Goal: Information Seeking & Learning: Learn about a topic

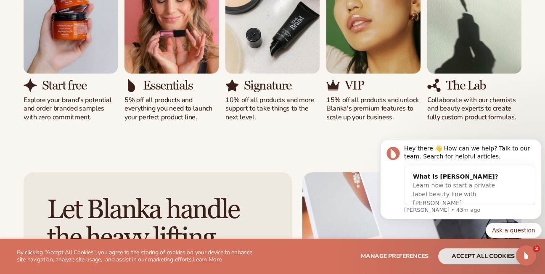
scroll to position [868, 0]
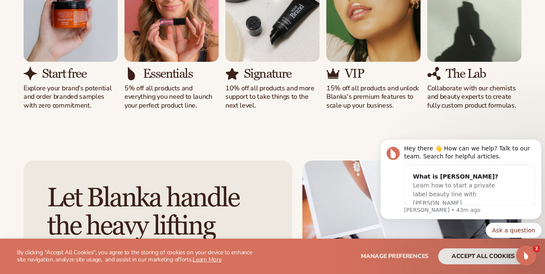
click at [460, 101] on p "Collaborate with our chemists and beauty experts to create fully custom product…" at bounding box center [474, 97] width 94 height 26
click at [461, 73] on h3 "The Lab" at bounding box center [466, 74] width 40 height 14
click at [464, 48] on img "5 / 5" at bounding box center [474, 2] width 94 height 120
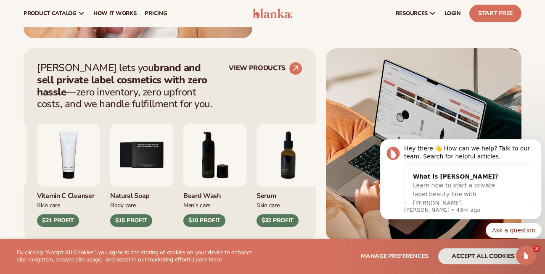
scroll to position [0, 0]
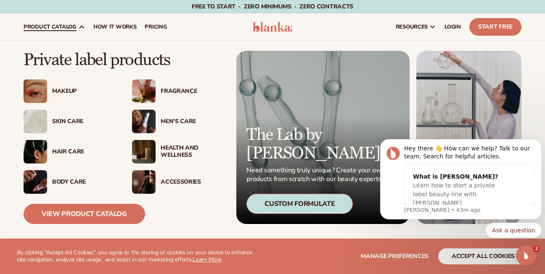
click at [53, 29] on span "product catalog" at bounding box center [50, 27] width 53 height 7
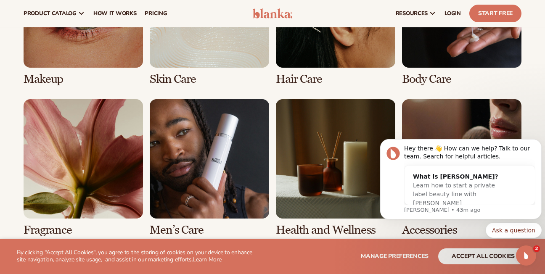
scroll to position [1701, 0]
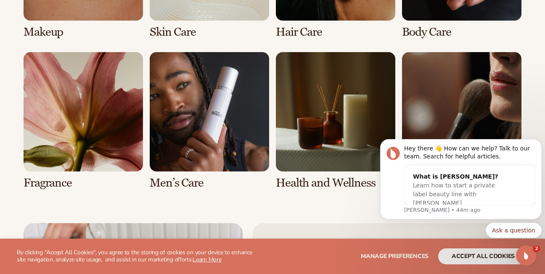
click at [416, 81] on link "8 / 8" at bounding box center [461, 120] width 119 height 137
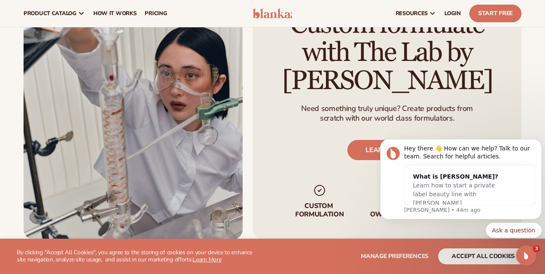
scroll to position [999, 0]
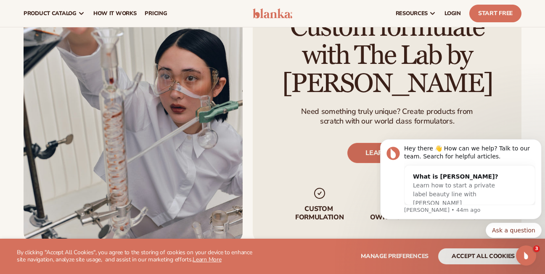
click at [368, 151] on link "LEARN MORE" at bounding box center [386, 153] width 79 height 20
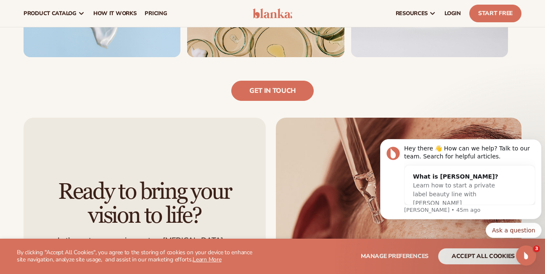
scroll to position [723, 0]
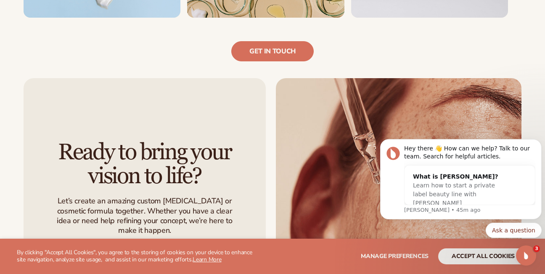
click at [180, 249] on link "Get in touch" at bounding box center [144, 259] width 82 height 20
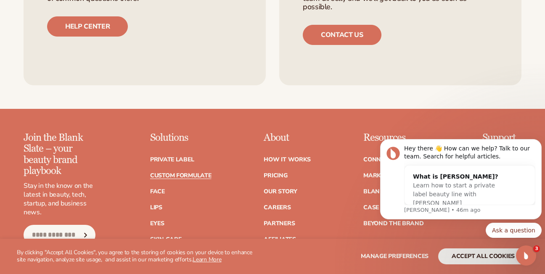
scroll to position [1188, 0]
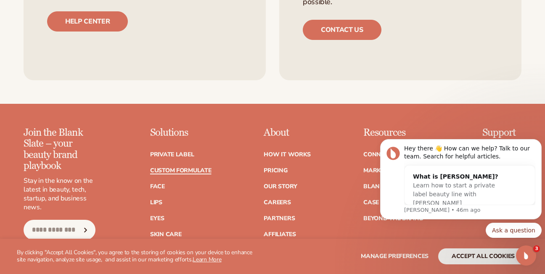
click at [180, 168] on link "Custom formulate" at bounding box center [180, 171] width 61 height 6
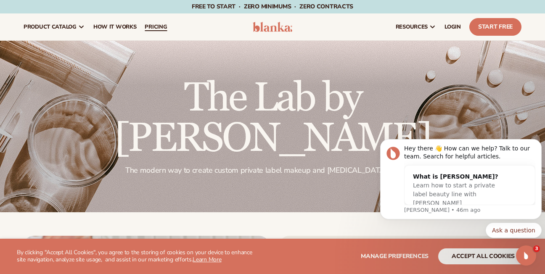
click at [155, 25] on span "pricing" at bounding box center [156, 27] width 22 height 7
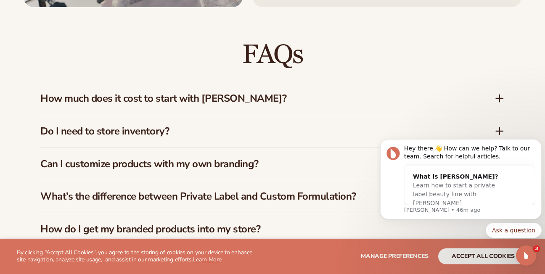
scroll to position [1198, 0]
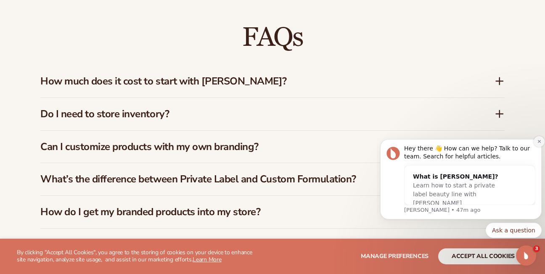
click at [539, 143] on icon "Dismiss notification" at bounding box center [539, 141] width 5 height 5
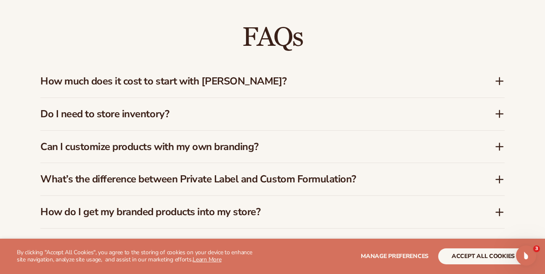
scroll to position [1208, 0]
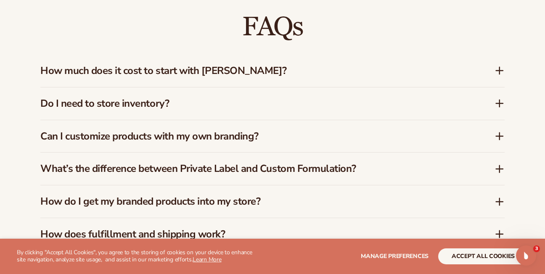
click at [500, 66] on icon at bounding box center [499, 71] width 10 height 10
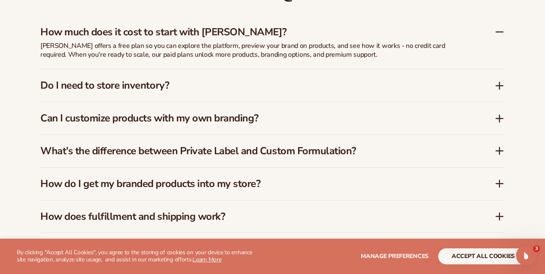
scroll to position [1279, 0]
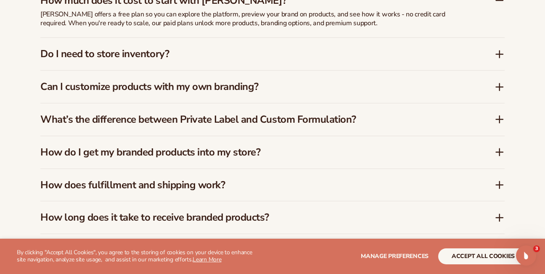
click at [497, 152] on icon at bounding box center [499, 152] width 7 height 0
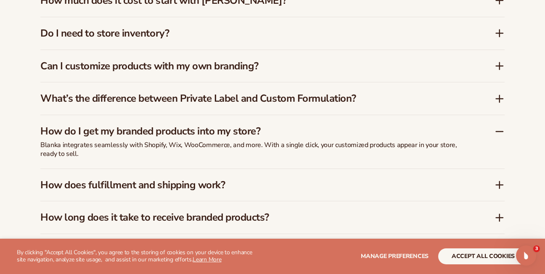
click at [496, 94] on icon at bounding box center [499, 99] width 10 height 10
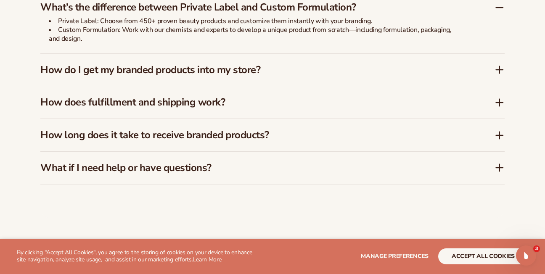
scroll to position [1380, 0]
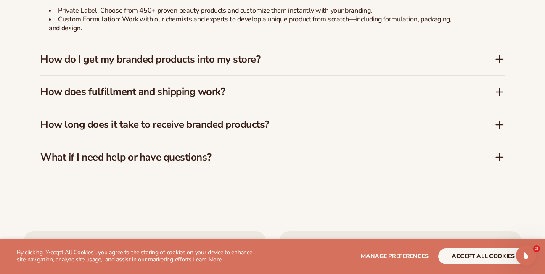
click at [500, 121] on icon at bounding box center [499, 125] width 10 height 10
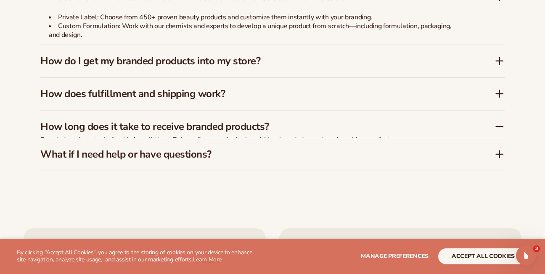
scroll to position [1387, 0]
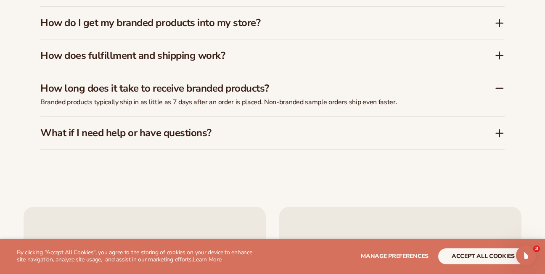
click at [500, 128] on icon at bounding box center [499, 133] width 10 height 10
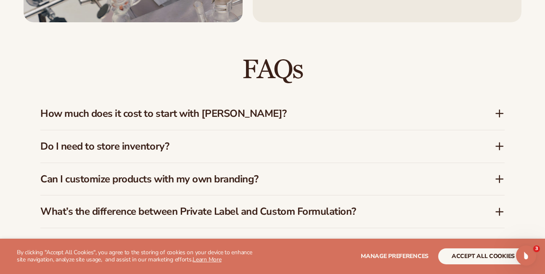
scroll to position [1173, 0]
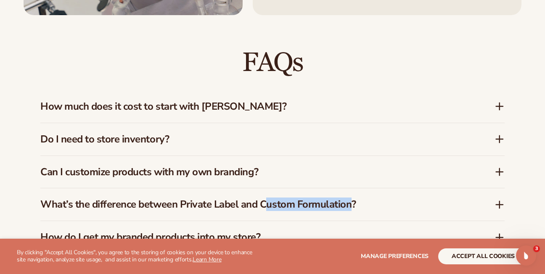
drag, startPoint x: 267, startPoint y: 196, endPoint x: 355, endPoint y: 194, distance: 88.7
click at [355, 198] on h3 "What’s the difference between Private Label and Custom Formulation?" at bounding box center [254, 204] width 429 height 12
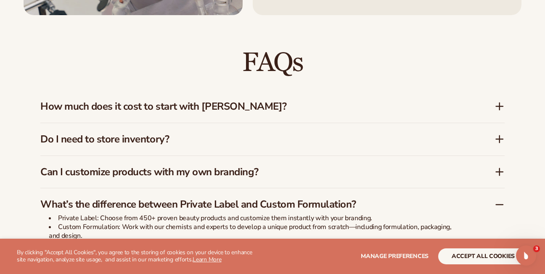
drag, startPoint x: 355, startPoint y: 194, endPoint x: 263, endPoint y: 164, distance: 96.8
click at [257, 166] on h3 "Can I customize products with my own branding?" at bounding box center [254, 172] width 429 height 12
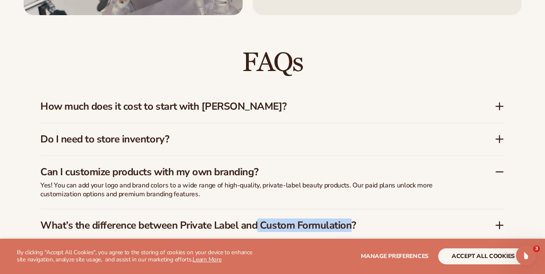
drag, startPoint x: 261, startPoint y: 217, endPoint x: 354, endPoint y: 219, distance: 93.0
click at [354, 219] on h3 "What’s the difference between Private Label and Custom Formulation?" at bounding box center [254, 225] width 429 height 12
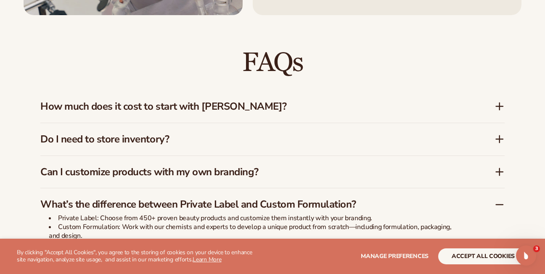
drag, startPoint x: 354, startPoint y: 219, endPoint x: 294, endPoint y: 161, distance: 83.0
click at [294, 166] on h3 "Can I customize products with my own branding?" at bounding box center [254, 172] width 429 height 12
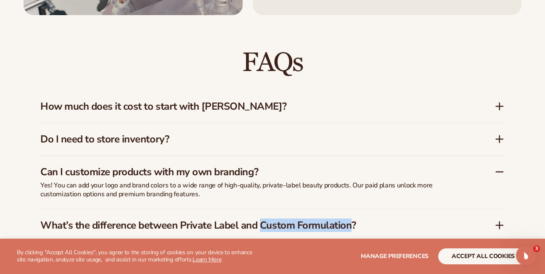
drag, startPoint x: 263, startPoint y: 217, endPoint x: 356, endPoint y: 224, distance: 93.2
click at [356, 224] on div "What’s the difference between Private Label and Custom Formulation?" at bounding box center [272, 225] width 464 height 32
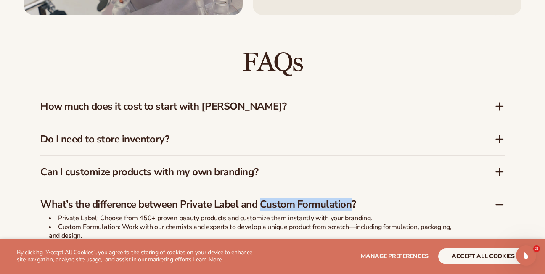
copy h3 "Custom Formulation"
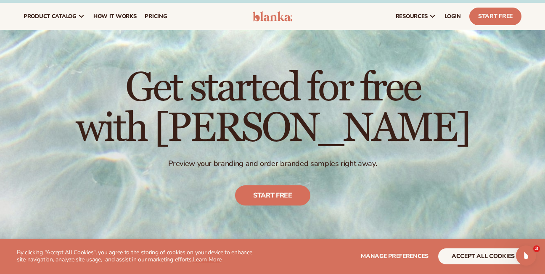
scroll to position [0, 0]
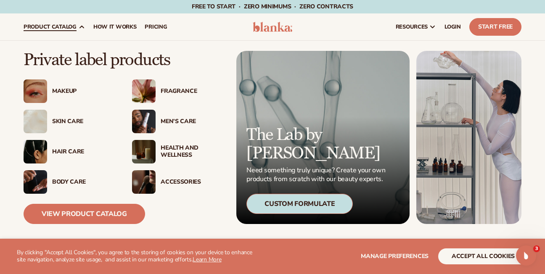
click at [63, 30] on span "product catalog" at bounding box center [50, 27] width 53 height 7
click at [259, 161] on p "The Lab by [PERSON_NAME]" at bounding box center [316, 144] width 141 height 37
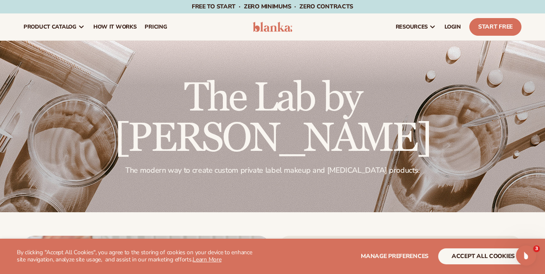
drag, startPoint x: 127, startPoint y: 100, endPoint x: 405, endPoint y: 104, distance: 277.5
click at [405, 104] on h2 "The Lab by [PERSON_NAME]" at bounding box center [273, 118] width 498 height 81
drag, startPoint x: 405, startPoint y: 104, endPoint x: 440, endPoint y: 104, distance: 35.7
click at [440, 104] on h2 "The Lab by [PERSON_NAME]" at bounding box center [273, 118] width 498 height 81
drag, startPoint x: 127, startPoint y: 95, endPoint x: 428, endPoint y: 100, distance: 301.1
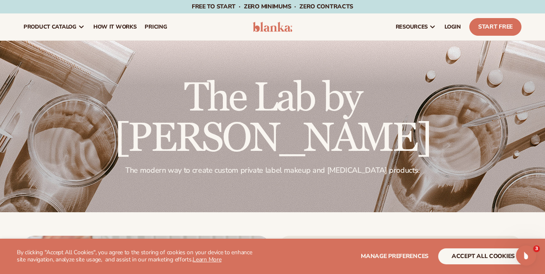
click at [428, 100] on h2 "The Lab by [PERSON_NAME]" at bounding box center [273, 118] width 498 height 81
copy h2 "The Lab by [PERSON_NAME]"
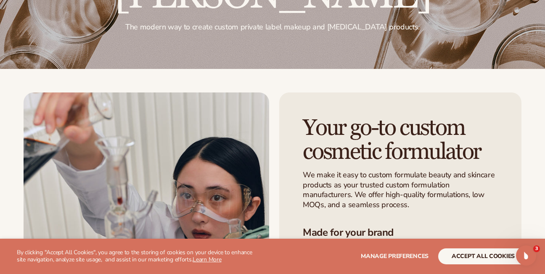
scroll to position [146, 0]
